Goal: Information Seeking & Learning: Understand process/instructions

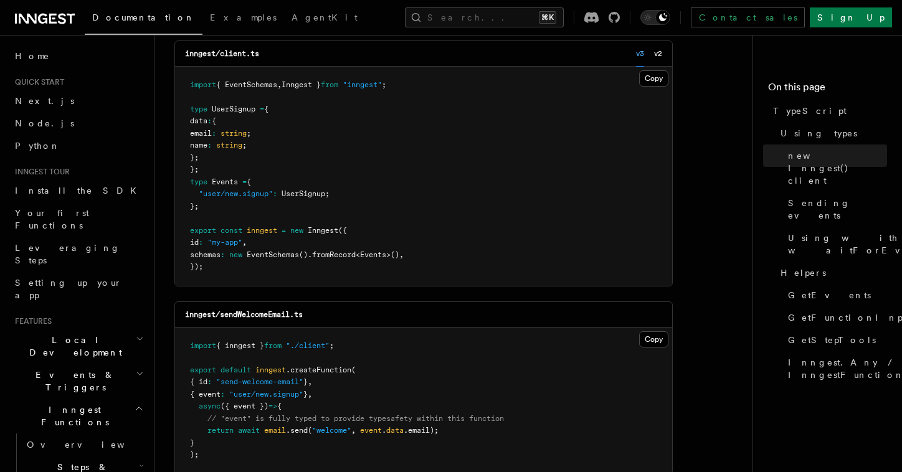
scroll to position [466, 0]
click at [317, 185] on pre "import { EventSchemas , Inngest } from "inngest" ; type UserSignup = { data : {…" at bounding box center [423, 177] width 497 height 219
drag, startPoint x: 212, startPoint y: 213, endPoint x: 189, endPoint y: 188, distance: 34.4
click at [189, 188] on pre "import { EventSchemas , Inngest } from "inngest" ; type UserSignup = { data : {…" at bounding box center [423, 177] width 497 height 219
copy code "type Events = { "user/new.signup" : UserSignup ; };"
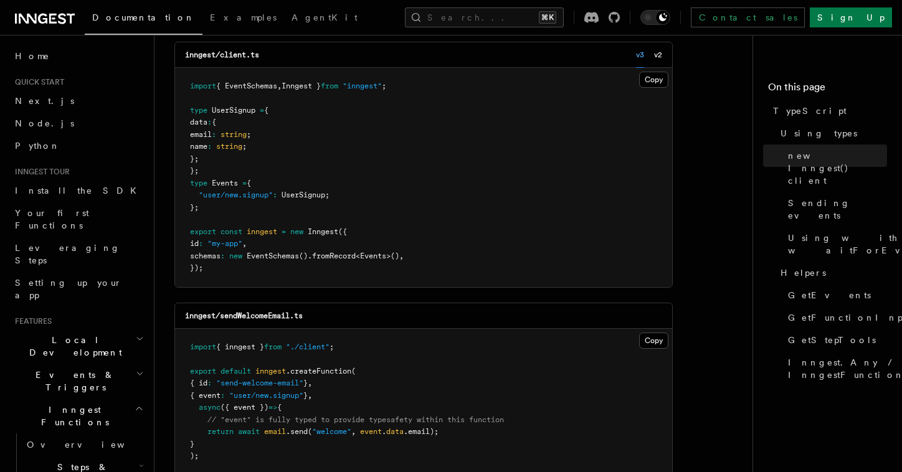
click at [217, 172] on pre "import { EventSchemas , Inngest } from "inngest" ; type UserSignup = { data : {…" at bounding box center [423, 177] width 497 height 219
drag, startPoint x: 203, startPoint y: 176, endPoint x: 185, endPoint y: 115, distance: 63.1
click at [185, 115] on pre "import { EventSchemas , Inngest } from "inngest" ; type UserSignup = { data : {…" at bounding box center [423, 177] width 497 height 219
drag, startPoint x: 441, startPoint y: 252, endPoint x: 197, endPoint y: 257, distance: 244.3
click at [197, 257] on pre "import { EventSchemas , Inngest } from "inngest" ; type UserSignup = { data : {…" at bounding box center [423, 177] width 497 height 219
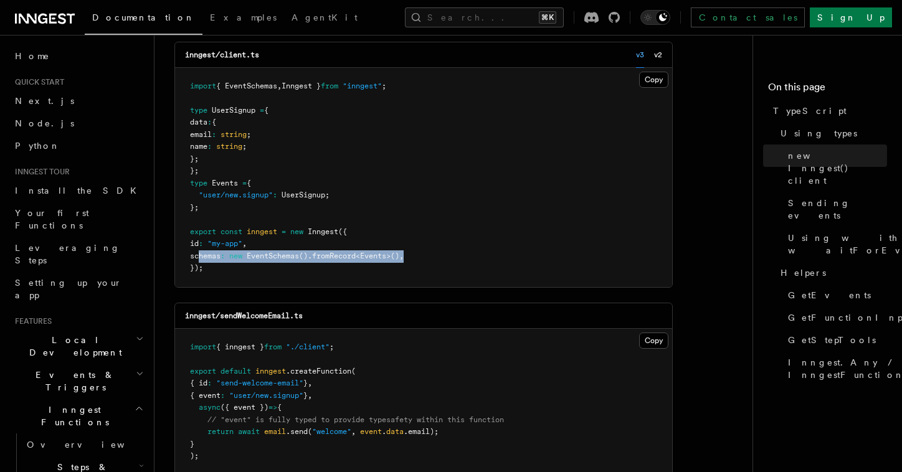
copy span "schemas : new EventSchemas () .fromRecord < Events >() ,"
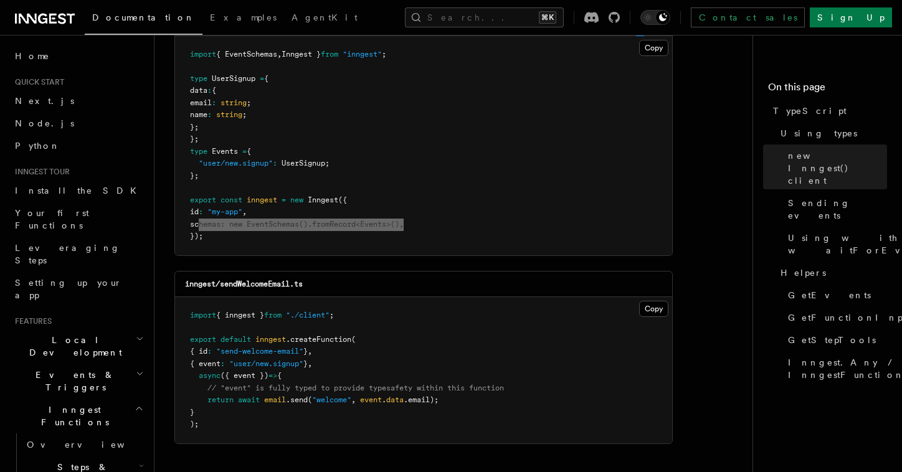
scroll to position [495, 0]
click at [462, 150] on pre "import { EventSchemas , Inngest } from "inngest" ; type UserSignup = { data : {…" at bounding box center [423, 147] width 497 height 219
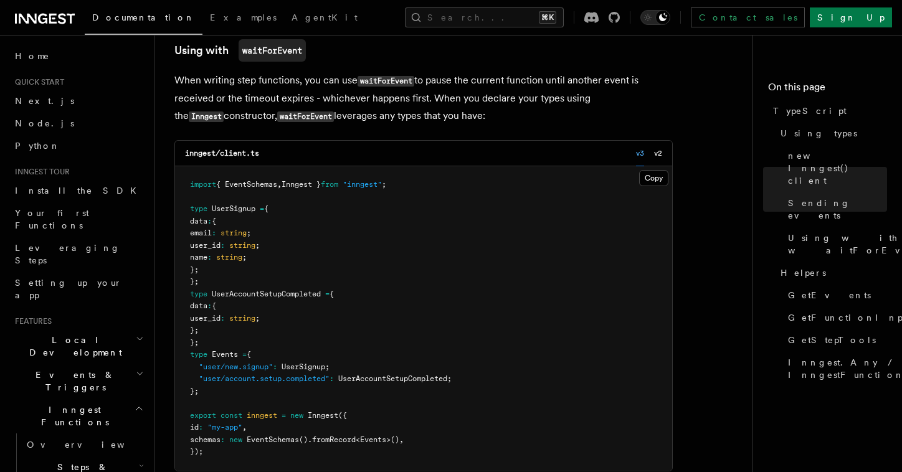
scroll to position [1362, 0]
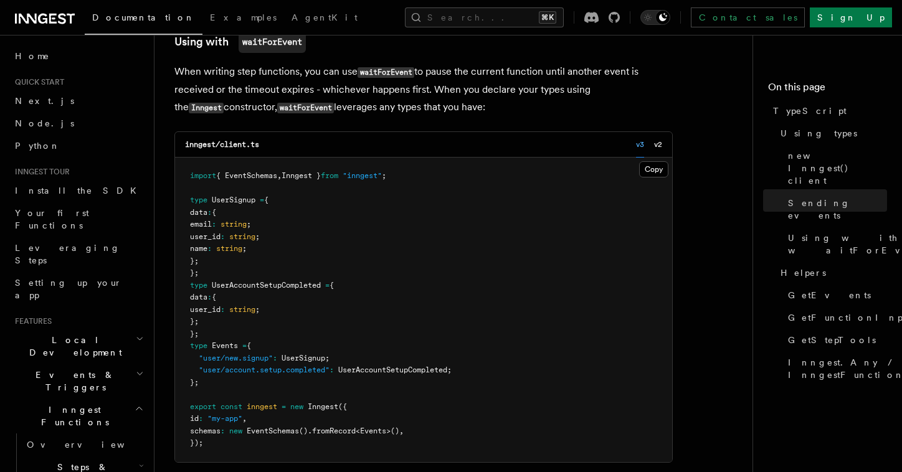
click at [216, 431] on span "schemas" at bounding box center [205, 431] width 31 height 9
copy span "schemas"
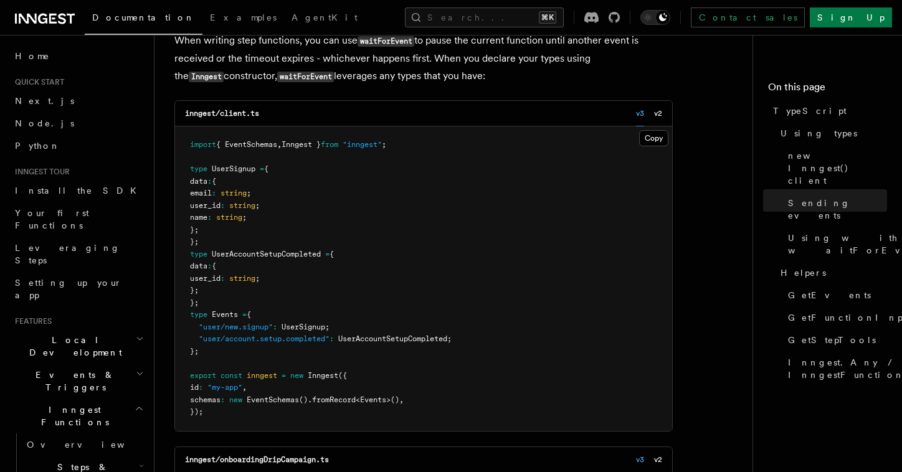
scroll to position [1399, 0]
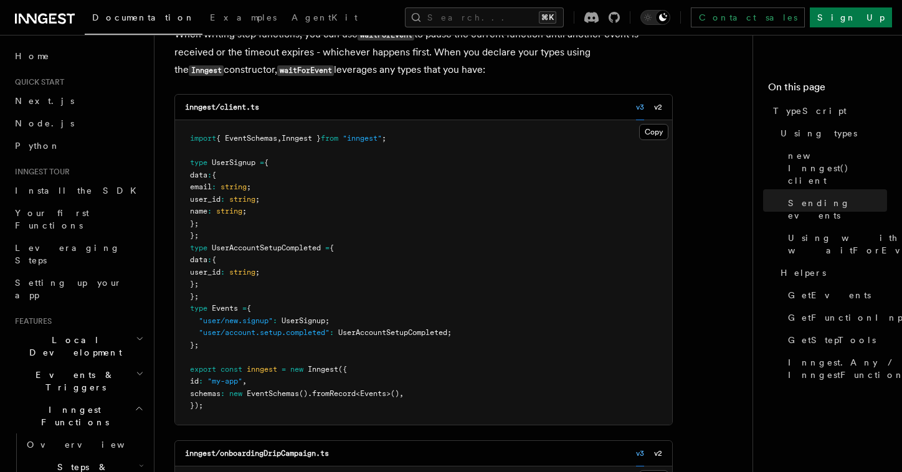
click at [234, 414] on pre "import { EventSchemas , Inngest } from "inngest" ; type UserSignup = { data : {…" at bounding box center [423, 272] width 497 height 305
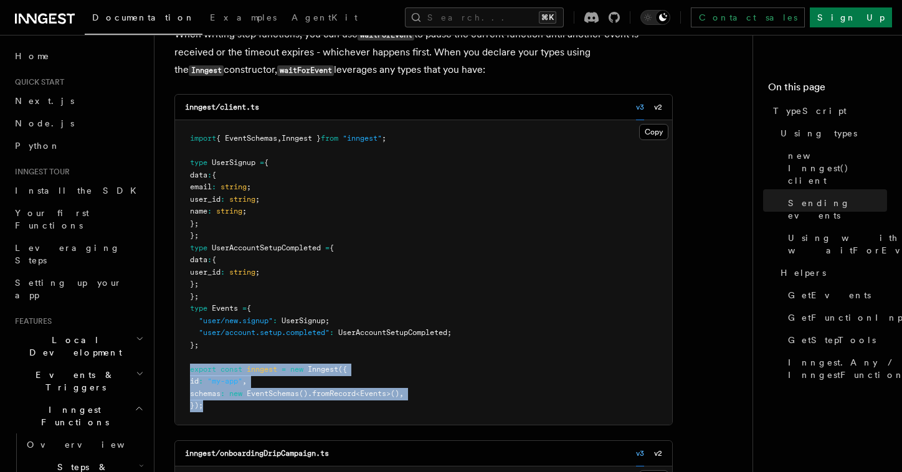
drag, startPoint x: 221, startPoint y: 414, endPoint x: 191, endPoint y: 376, distance: 48.8
click at [191, 376] on pre "import { EventSchemas , Inngest } from "inngest" ; type UserSignup = { data : {…" at bounding box center [423, 272] width 497 height 305
copy code "export const inngest = new Inngest ({ id : "my-app" , schemas : new EventSchema…"
